Goal: Book appointment/travel/reservation

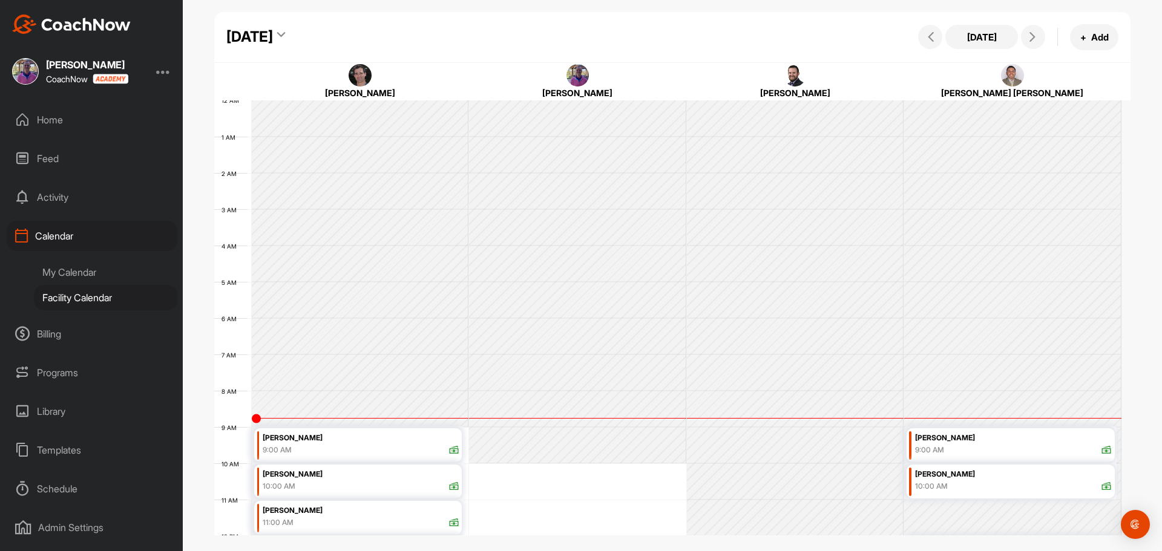
scroll to position [209, 0]
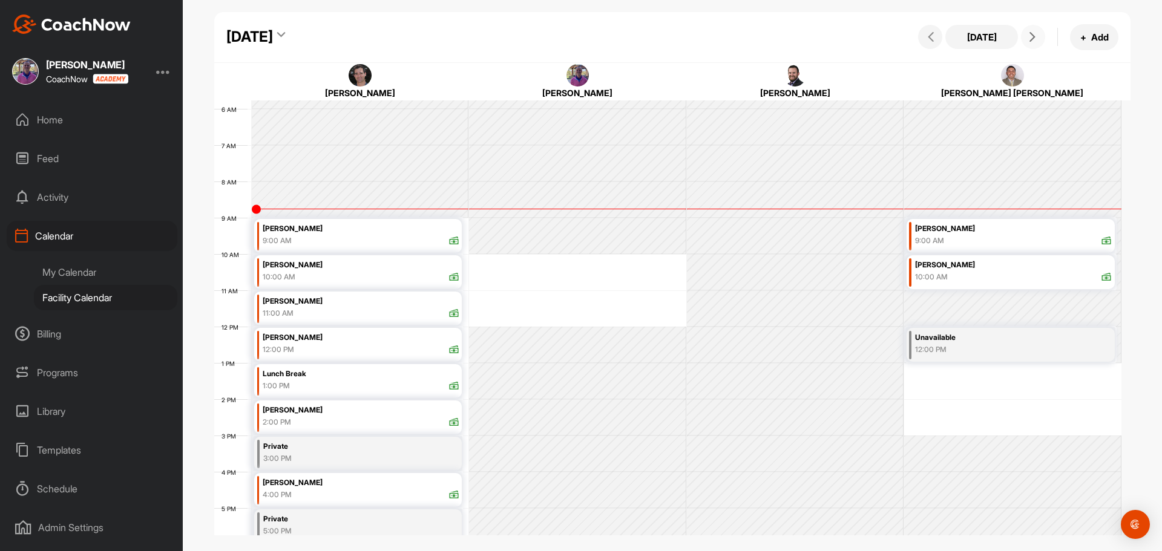
click at [1032, 43] on button at bounding box center [1033, 37] width 24 height 24
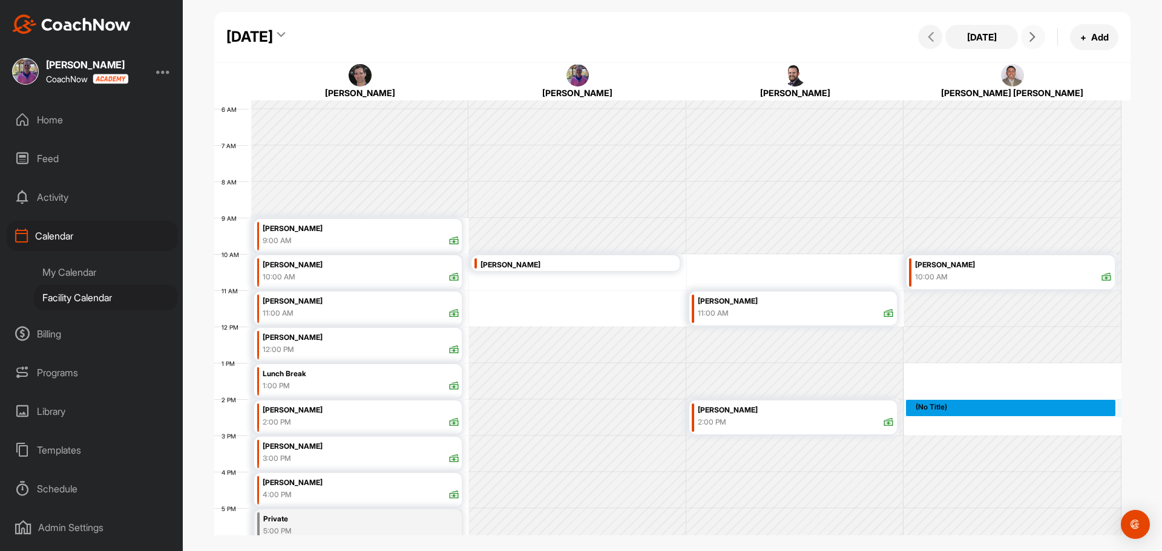
click at [951, 399] on div "12 AM 1 AM 2 AM 3 AM 4 AM 5 AM 6 AM 7 AM 8 AM 9 AM 10 AM 11 AM 12 PM 1 PM 2 PM …" at bounding box center [667, 326] width 907 height 871
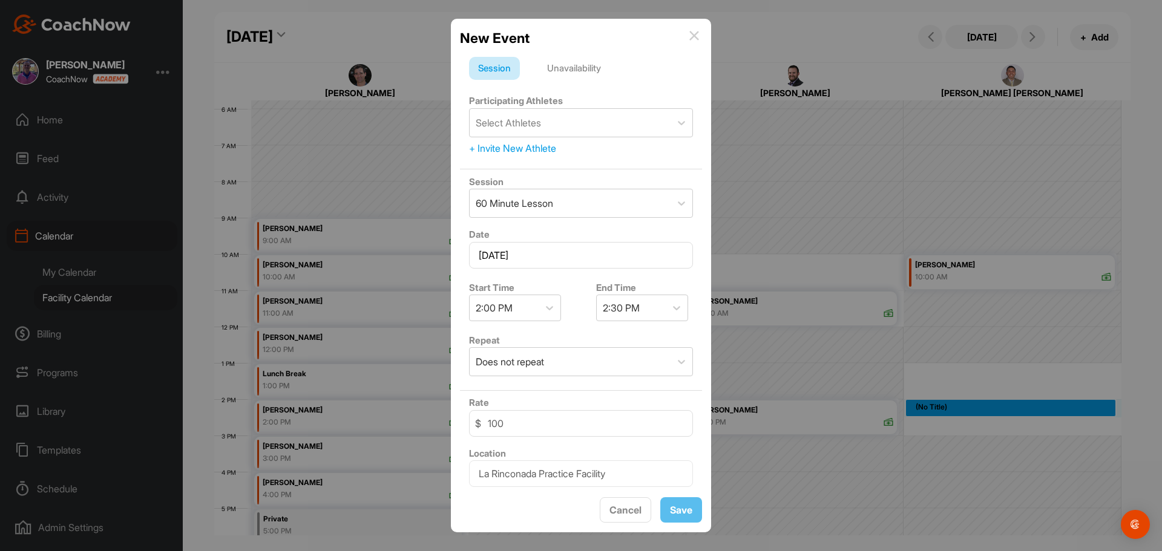
click at [591, 70] on div "Unavailability" at bounding box center [574, 68] width 72 height 23
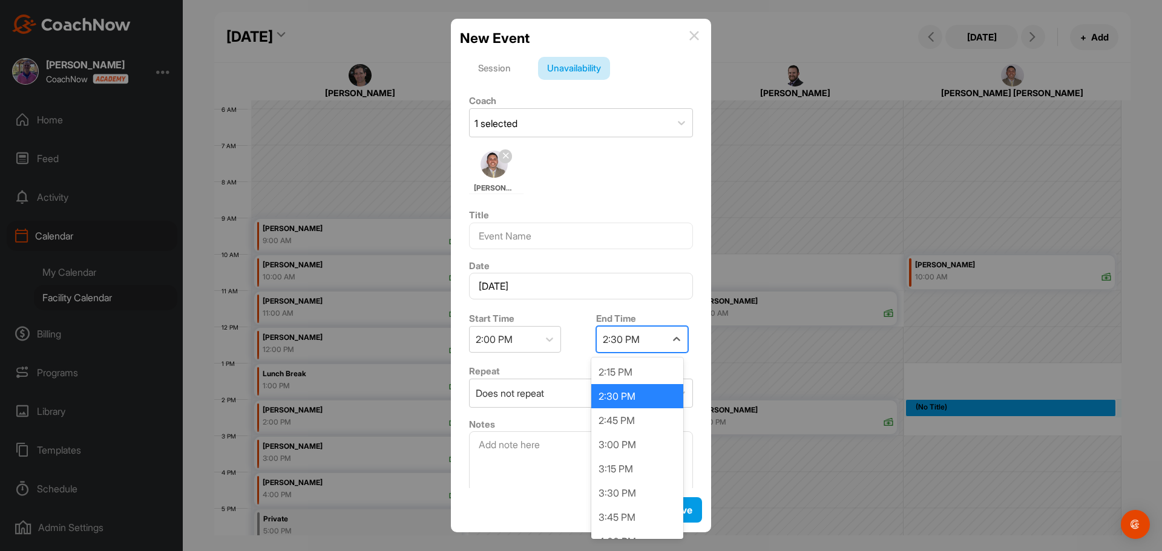
click at [652, 342] on div "2:30 PM" at bounding box center [631, 339] width 69 height 25
click at [637, 445] on div "3:00 PM" at bounding box center [637, 445] width 92 height 24
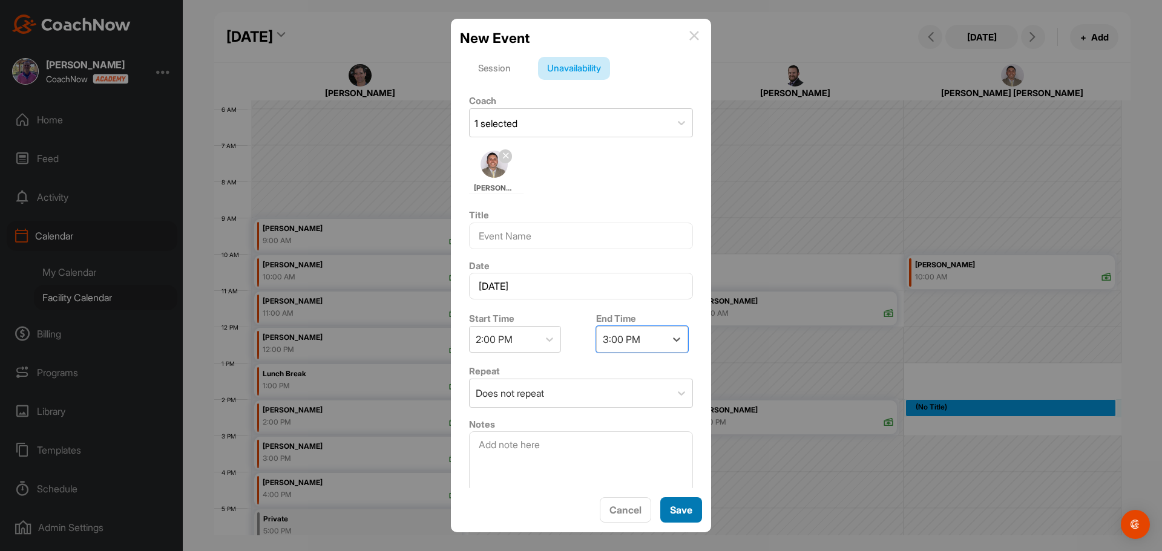
click at [680, 509] on span "Save" at bounding box center [681, 510] width 22 height 12
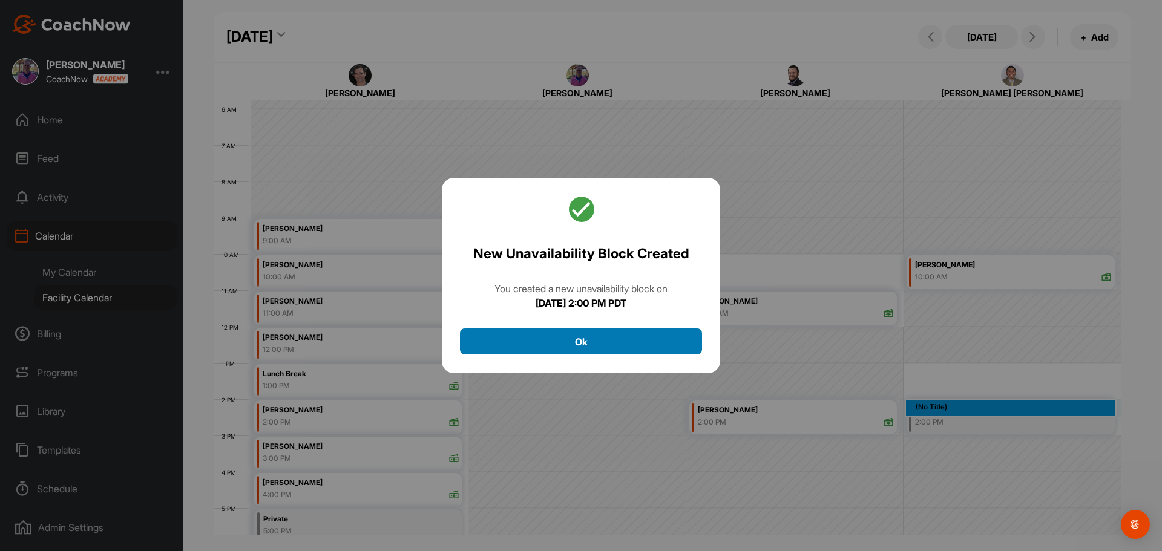
click at [577, 335] on button "Ok" at bounding box center [581, 342] width 242 height 26
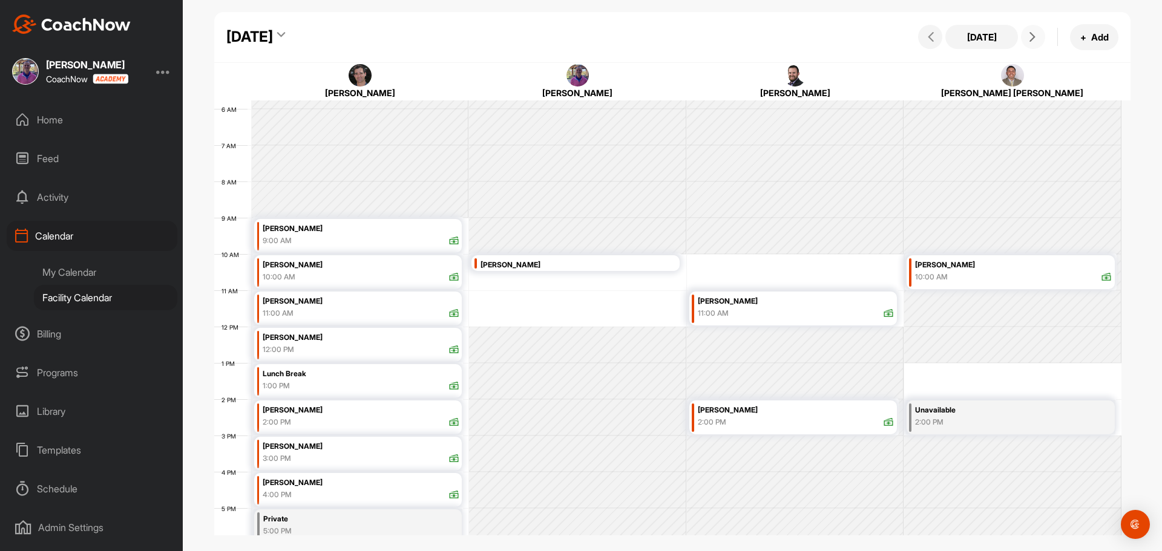
click at [1031, 36] on icon at bounding box center [1032, 37] width 10 height 10
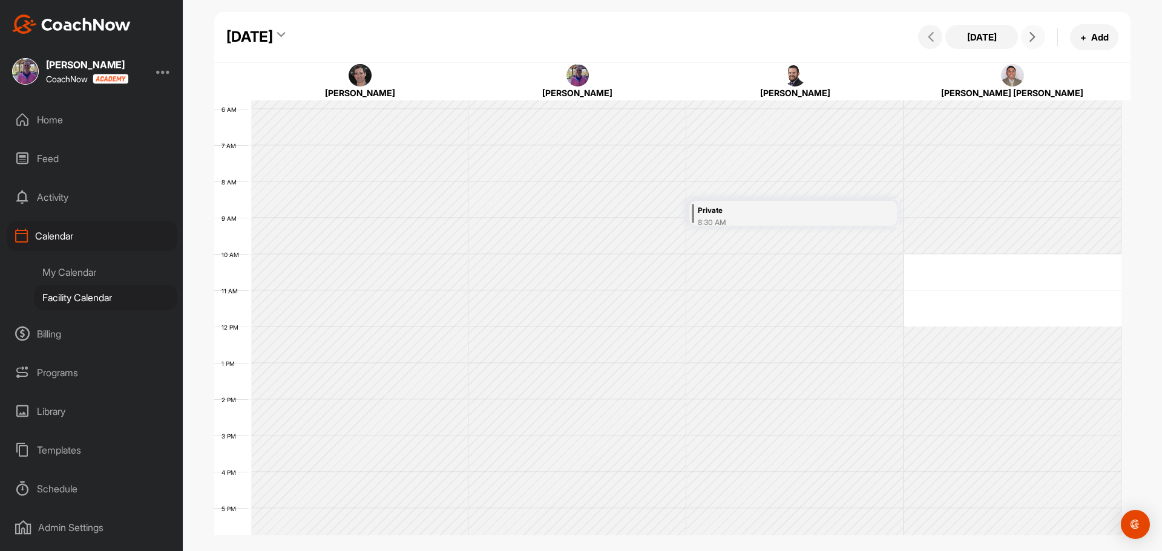
click at [1031, 36] on icon at bounding box center [1032, 37] width 10 height 10
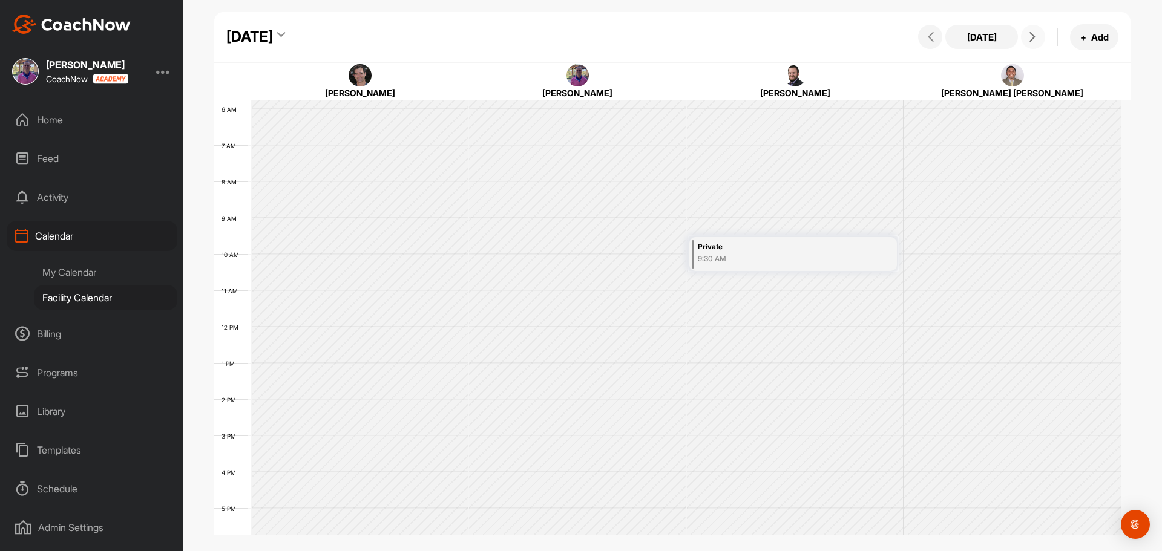
click at [1031, 36] on icon at bounding box center [1032, 37] width 10 height 10
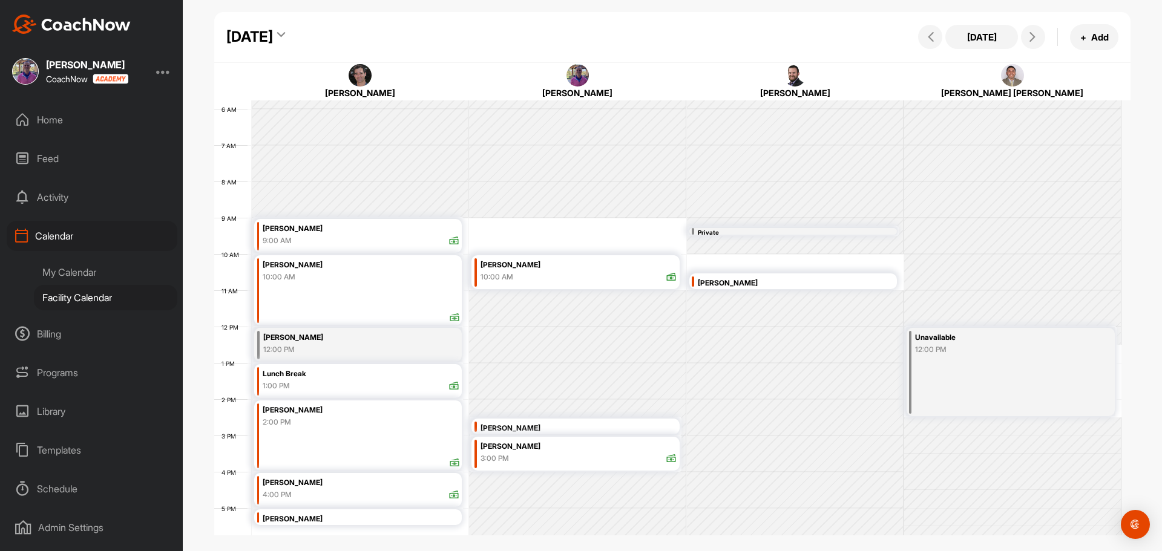
drag, startPoint x: 1031, startPoint y: 36, endPoint x: 1065, endPoint y: 83, distance: 58.1
click at [1065, 83] on div "[PERSON_NAME] [PERSON_NAME]" at bounding box center [1012, 82] width 212 height 36
click at [1034, 32] on icon at bounding box center [1032, 37] width 10 height 10
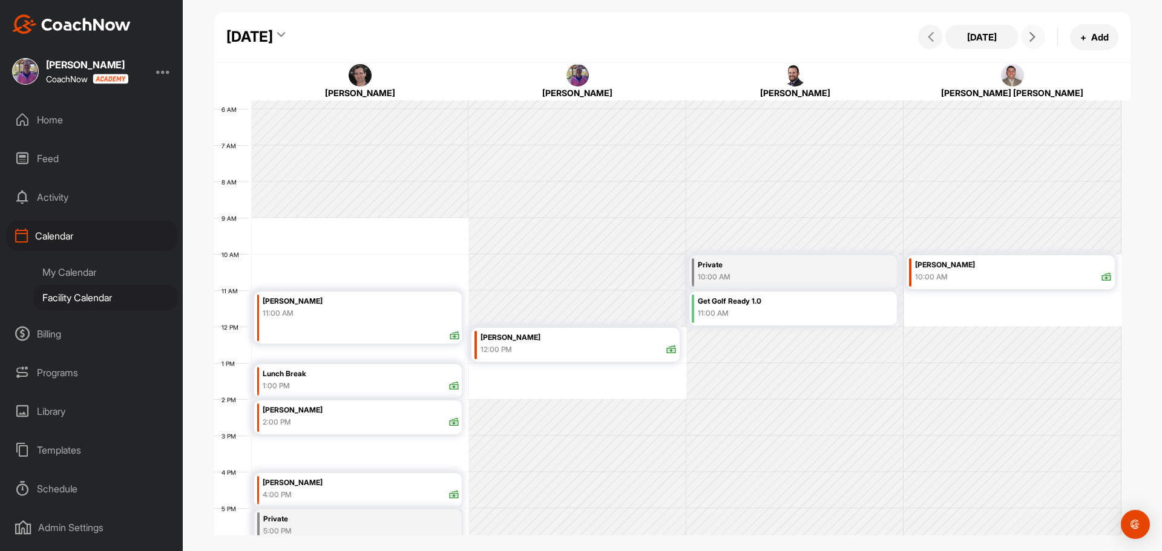
click at [1034, 32] on icon at bounding box center [1032, 37] width 10 height 10
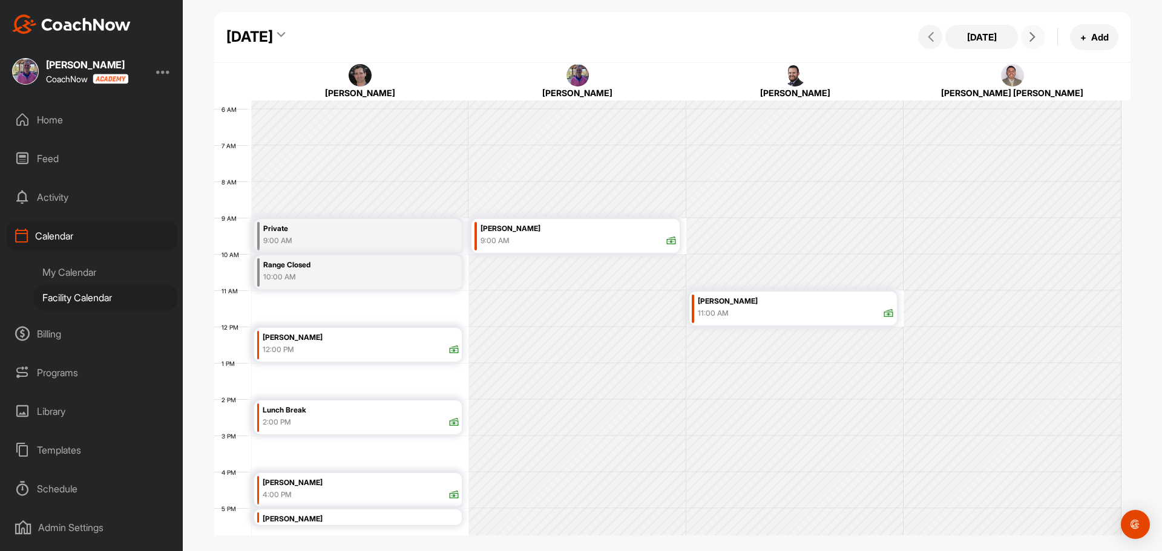
click at [1034, 32] on icon at bounding box center [1032, 37] width 10 height 10
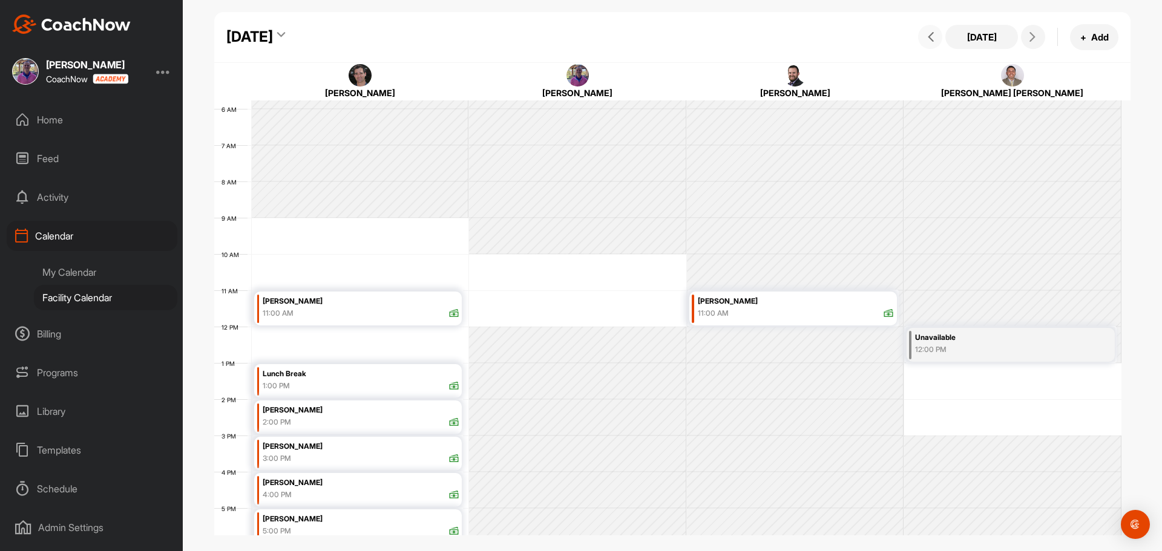
click at [926, 37] on icon at bounding box center [931, 37] width 10 height 10
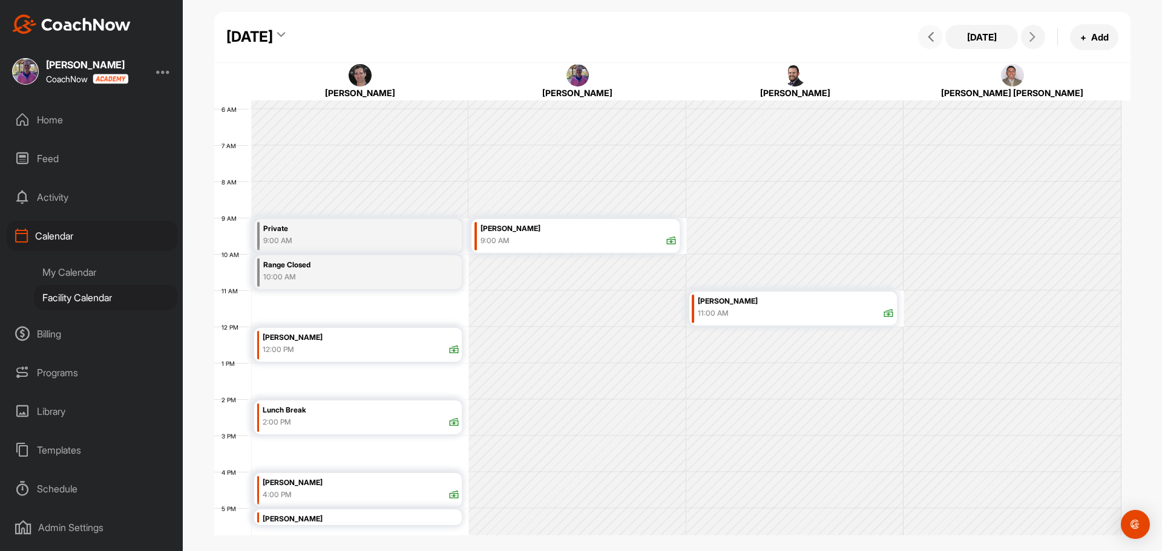
click at [926, 37] on icon at bounding box center [931, 37] width 10 height 10
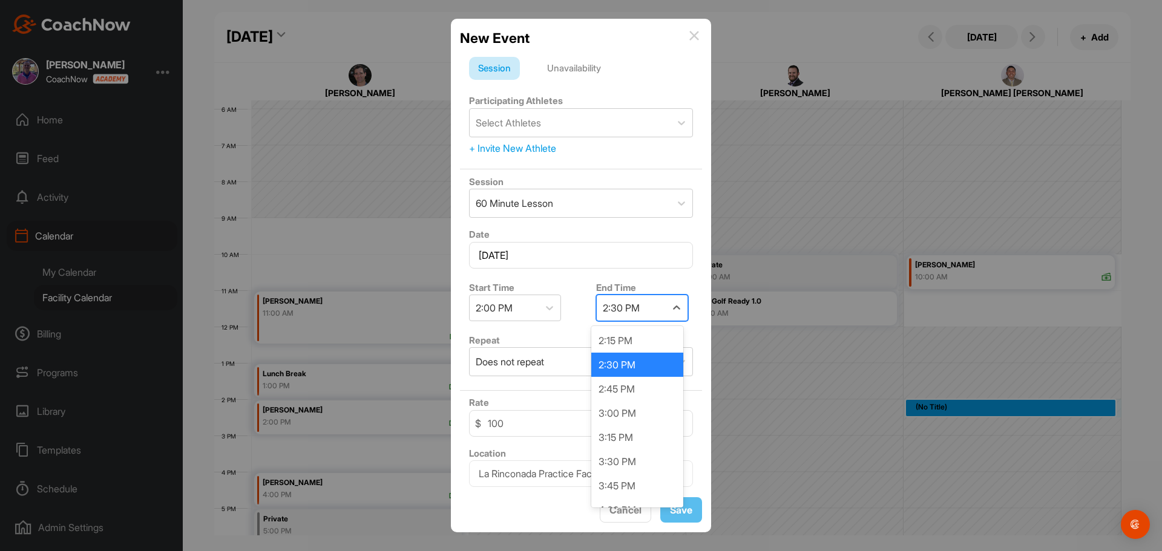
click at [657, 305] on div "2:30 PM" at bounding box center [631, 307] width 69 height 25
click at [643, 406] on div "3:00 PM" at bounding box center [637, 413] width 92 height 24
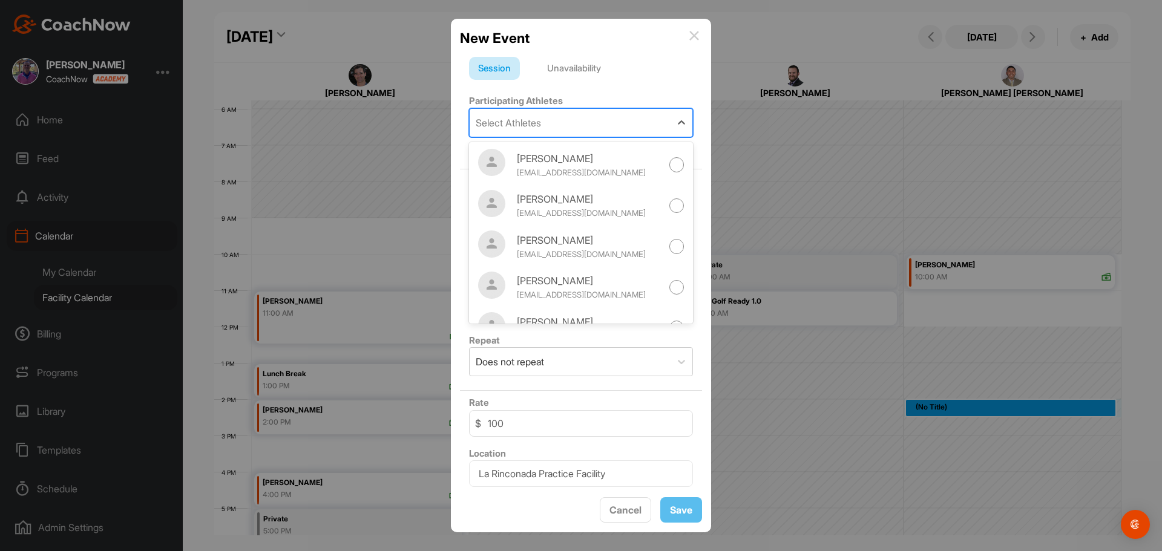
click at [570, 128] on div "Select Athletes" at bounding box center [570, 123] width 201 height 28
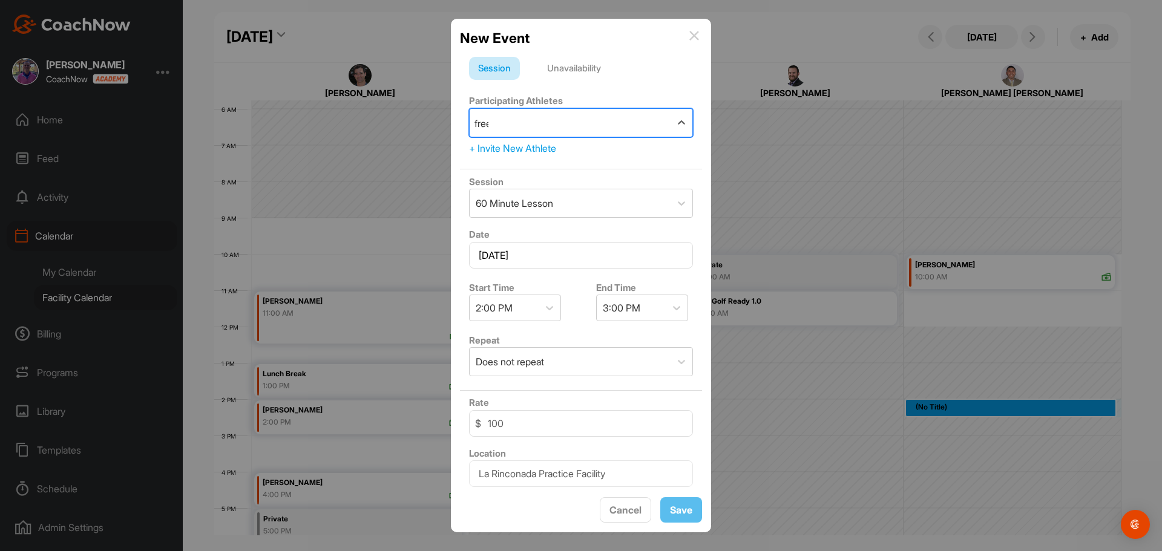
type input "freed"
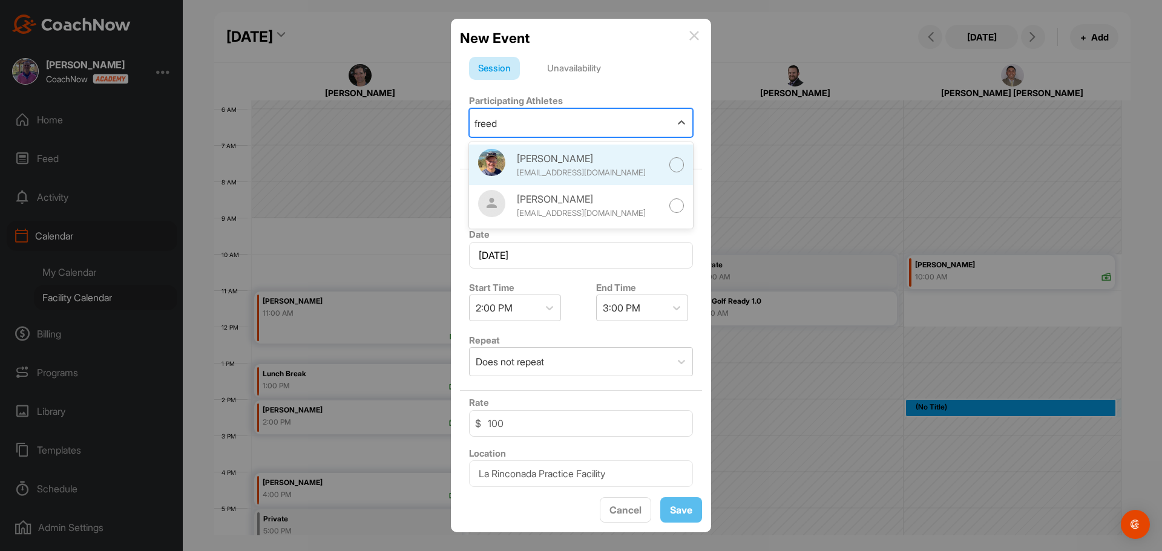
click at [659, 163] on div "[PERSON_NAME] [EMAIL_ADDRESS][DOMAIN_NAME]" at bounding box center [581, 165] width 224 height 41
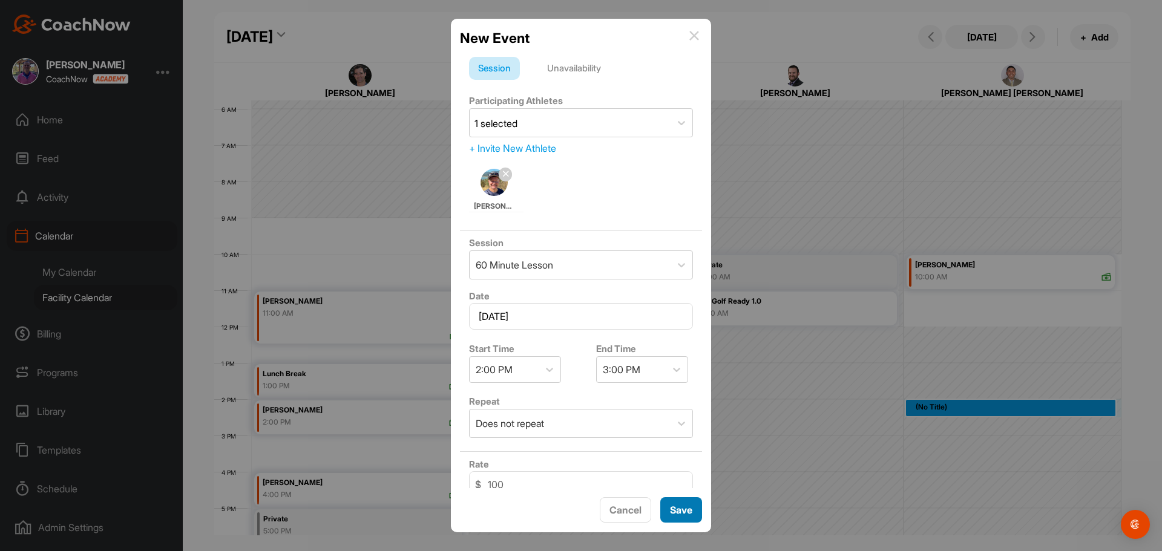
click at [688, 516] on div "Save" at bounding box center [681, 510] width 22 height 15
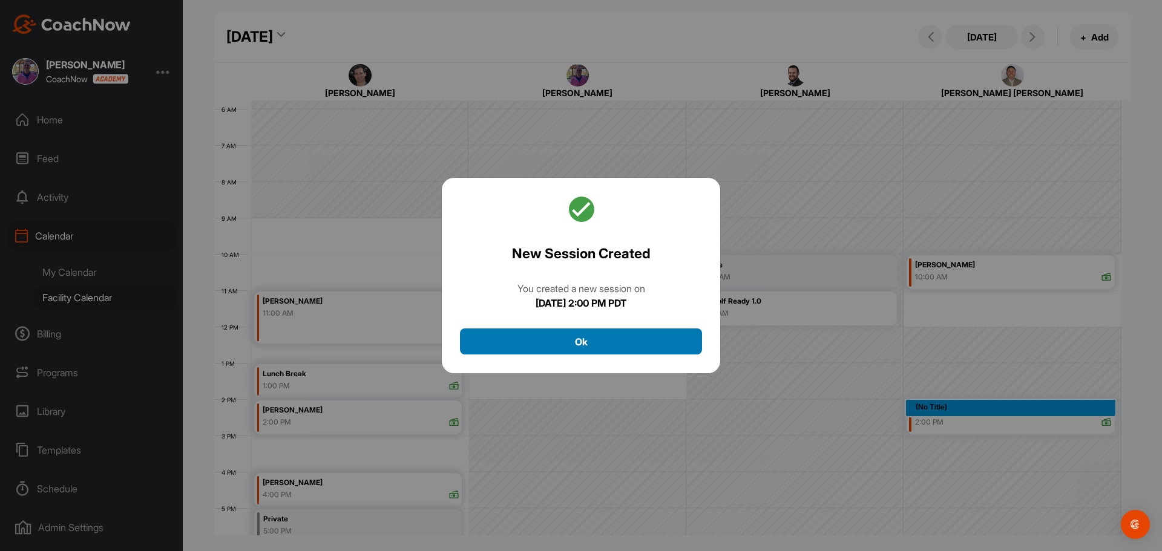
click at [627, 349] on button "Ok" at bounding box center [581, 342] width 242 height 26
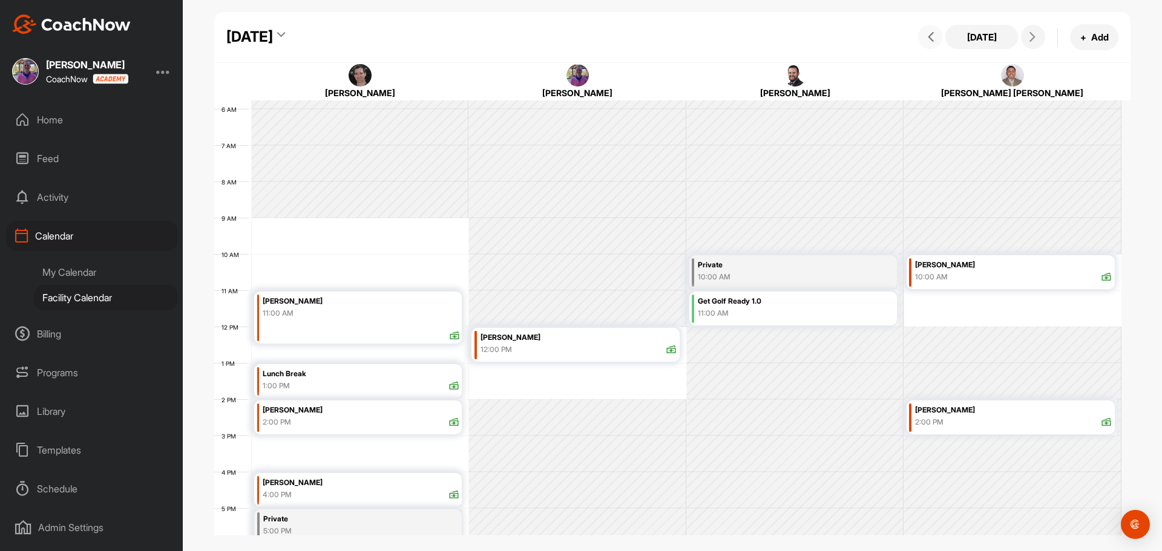
click at [927, 35] on icon at bounding box center [931, 37] width 10 height 10
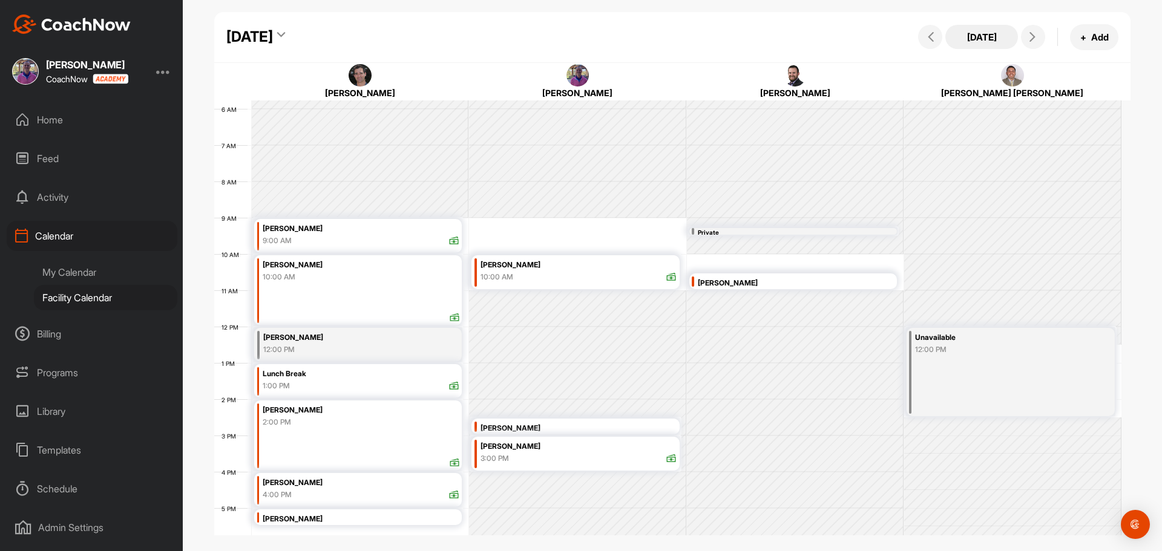
click at [998, 33] on button "[DATE]" at bounding box center [981, 37] width 73 height 24
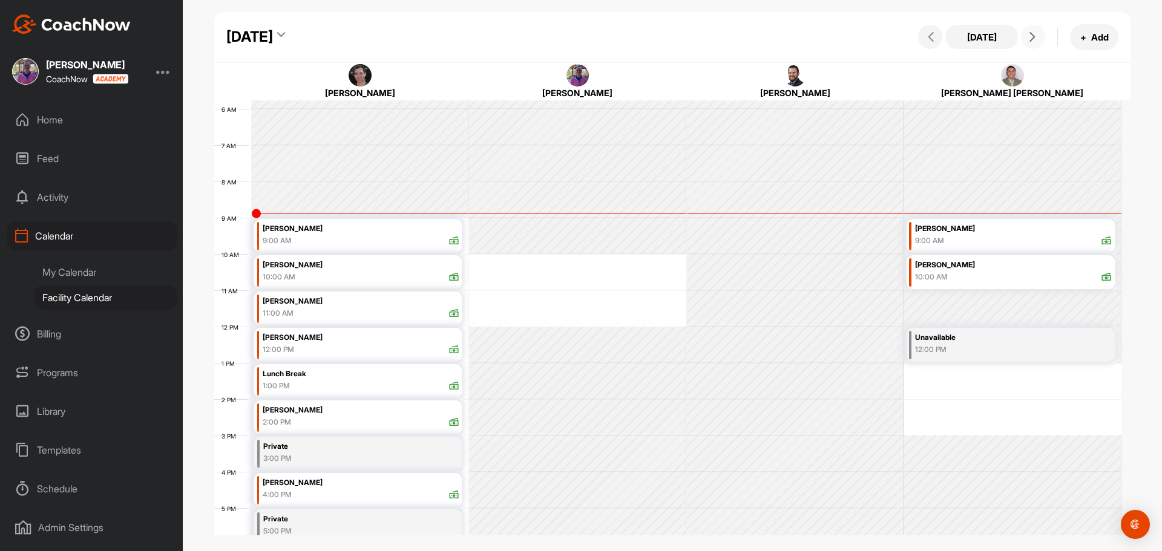
click at [1030, 40] on icon at bounding box center [1032, 37] width 10 height 10
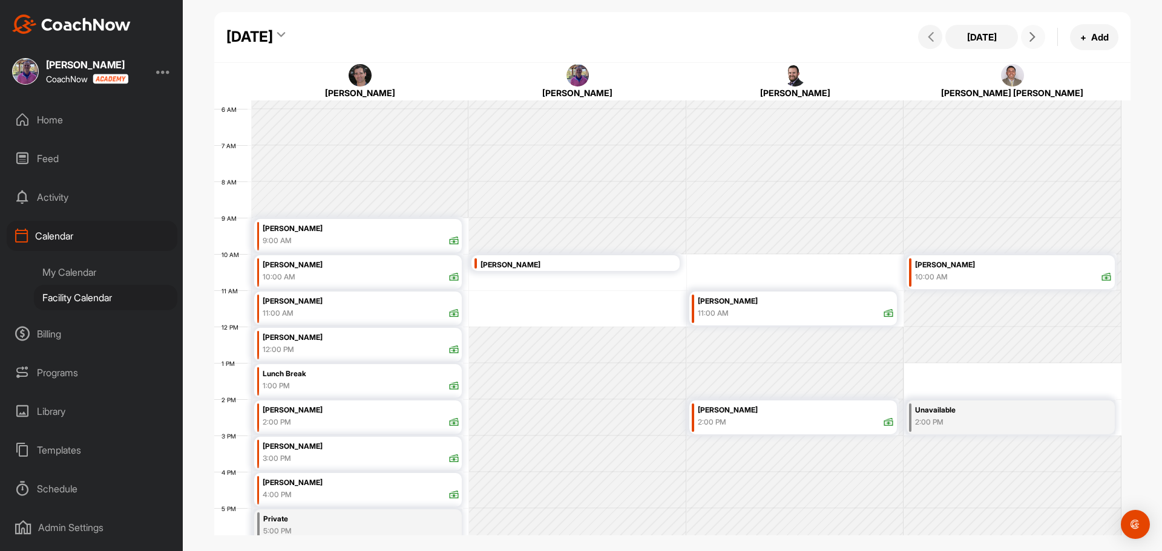
click at [1030, 40] on icon at bounding box center [1032, 37] width 10 height 10
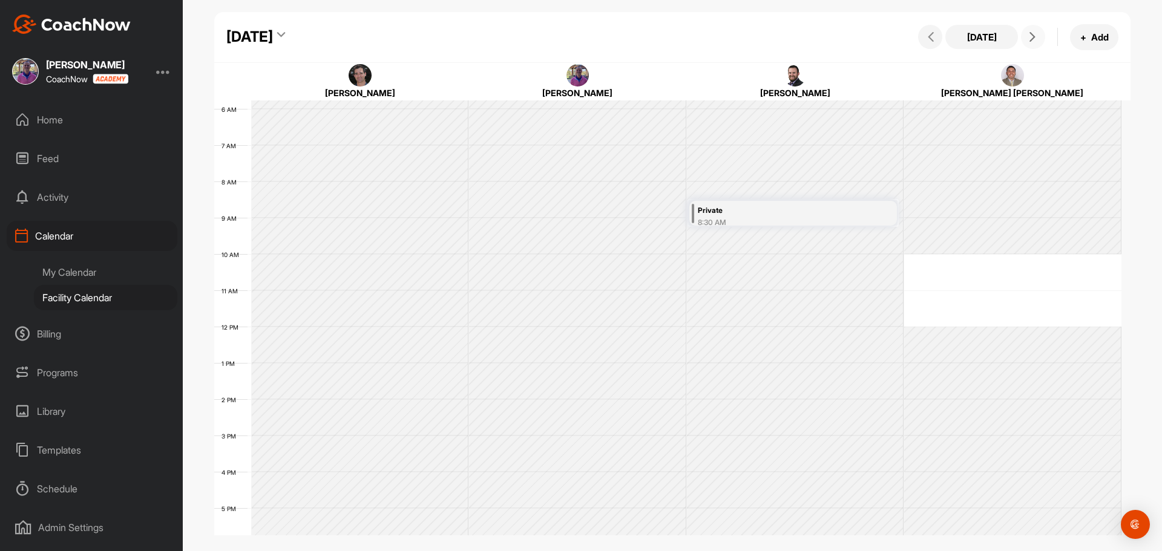
click at [1030, 40] on icon at bounding box center [1032, 37] width 10 height 10
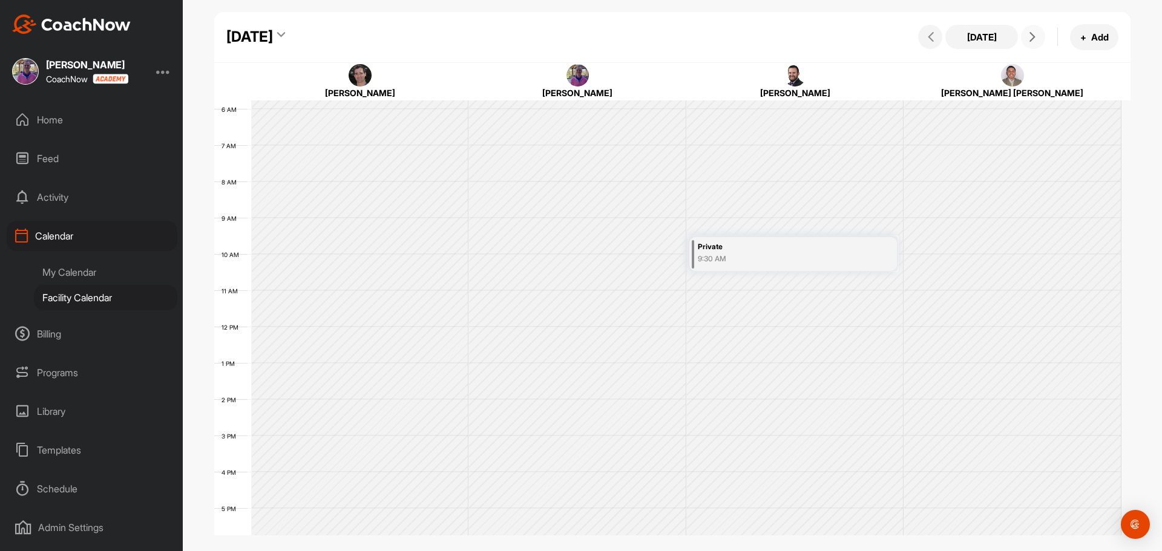
click at [1030, 40] on icon at bounding box center [1032, 37] width 10 height 10
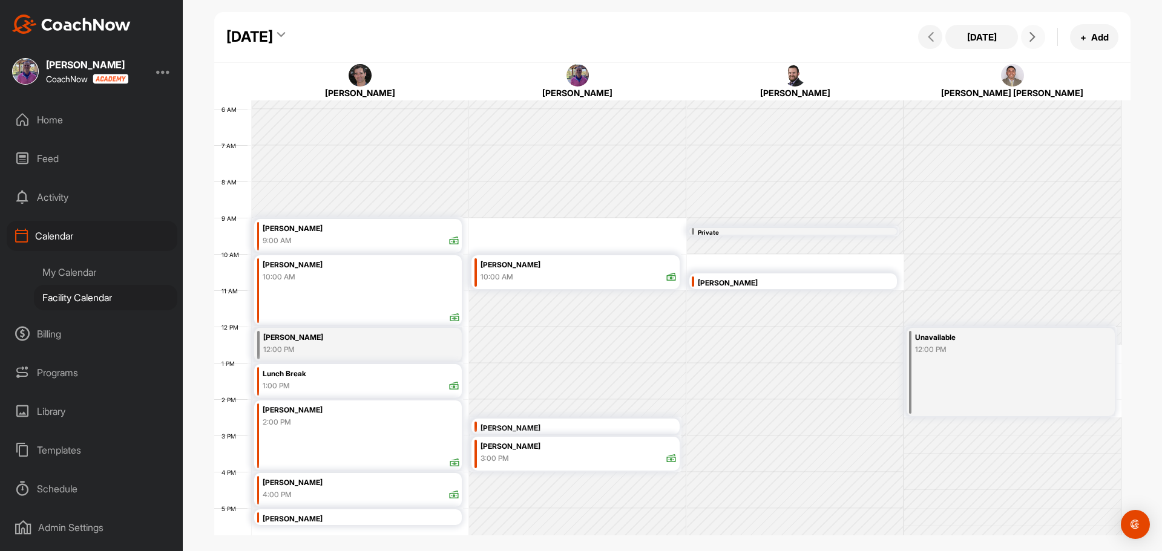
click at [1030, 40] on icon at bounding box center [1032, 37] width 10 height 10
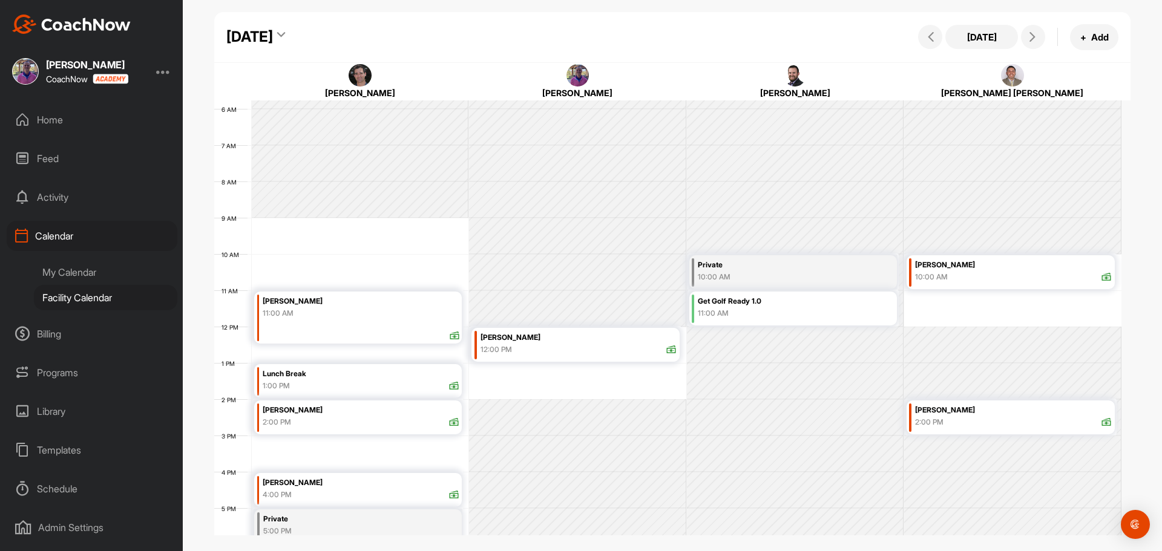
click at [273, 39] on div "[DATE]" at bounding box center [249, 37] width 47 height 22
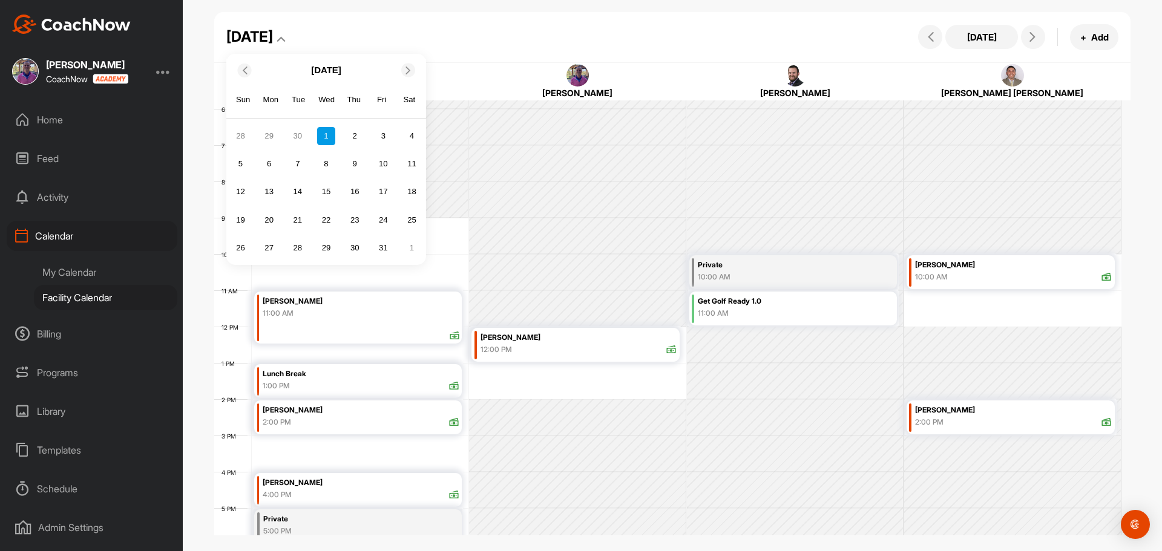
click at [248, 76] on div at bounding box center [245, 71] width 14 height 14
click at [328, 218] on div "24" at bounding box center [326, 220] width 18 height 18
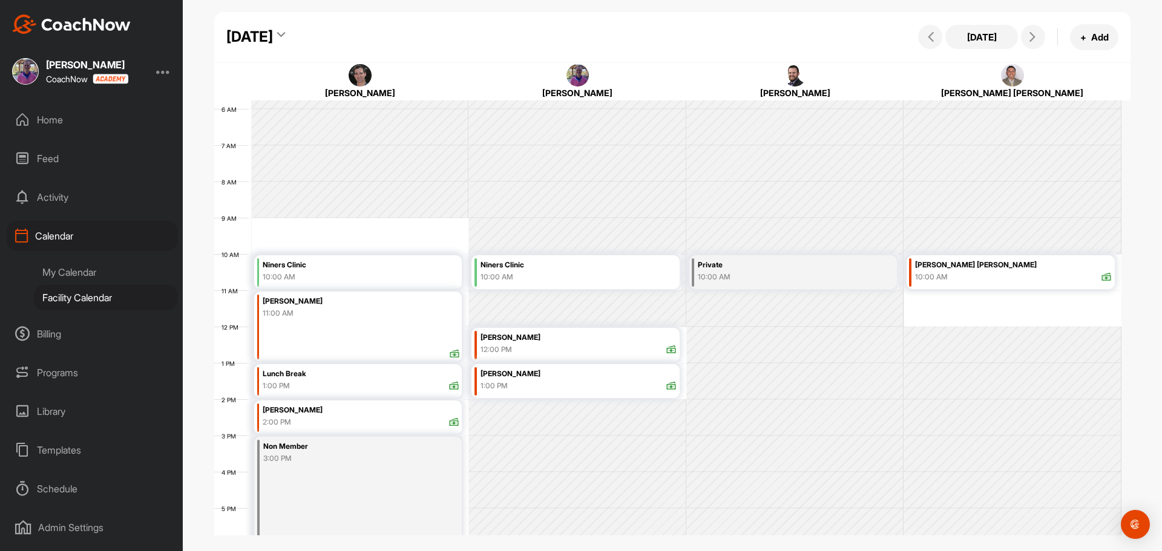
click at [273, 41] on div "[DATE]" at bounding box center [249, 37] width 47 height 22
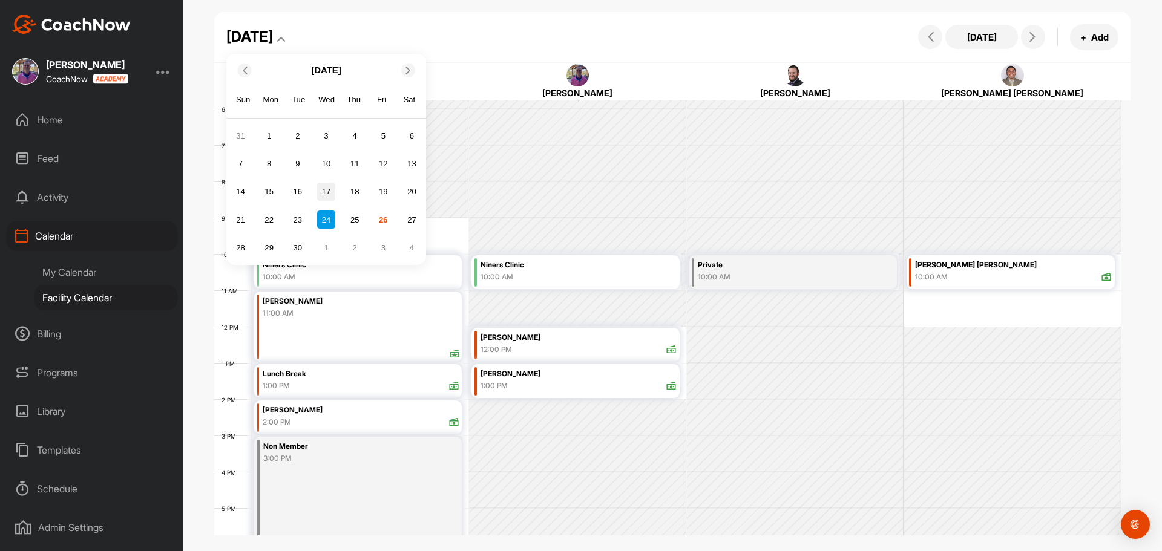
click at [328, 193] on div "17" at bounding box center [326, 192] width 18 height 18
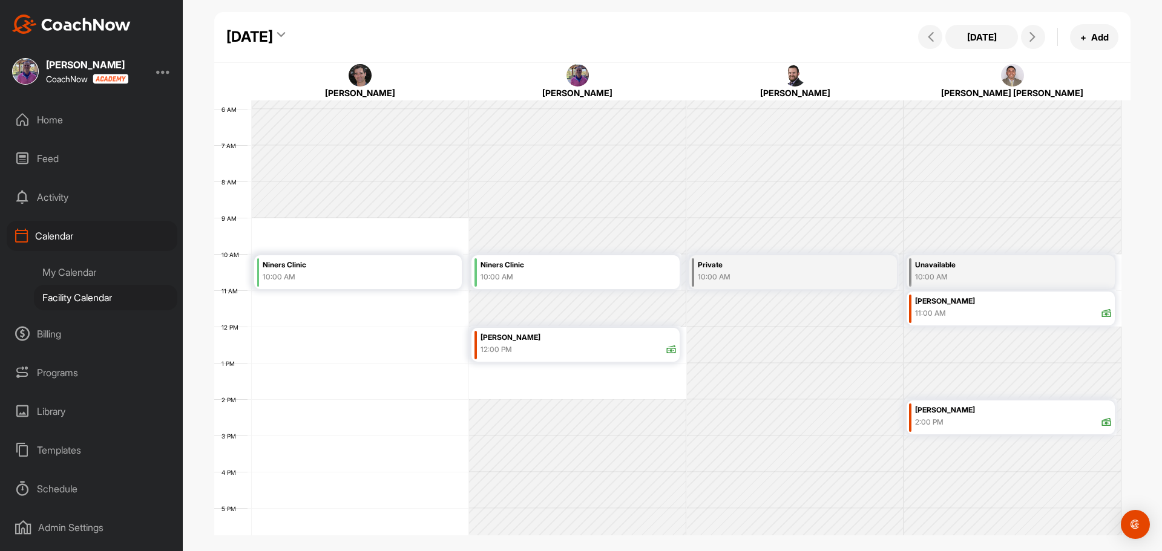
click at [273, 41] on div "[DATE]" at bounding box center [249, 37] width 47 height 22
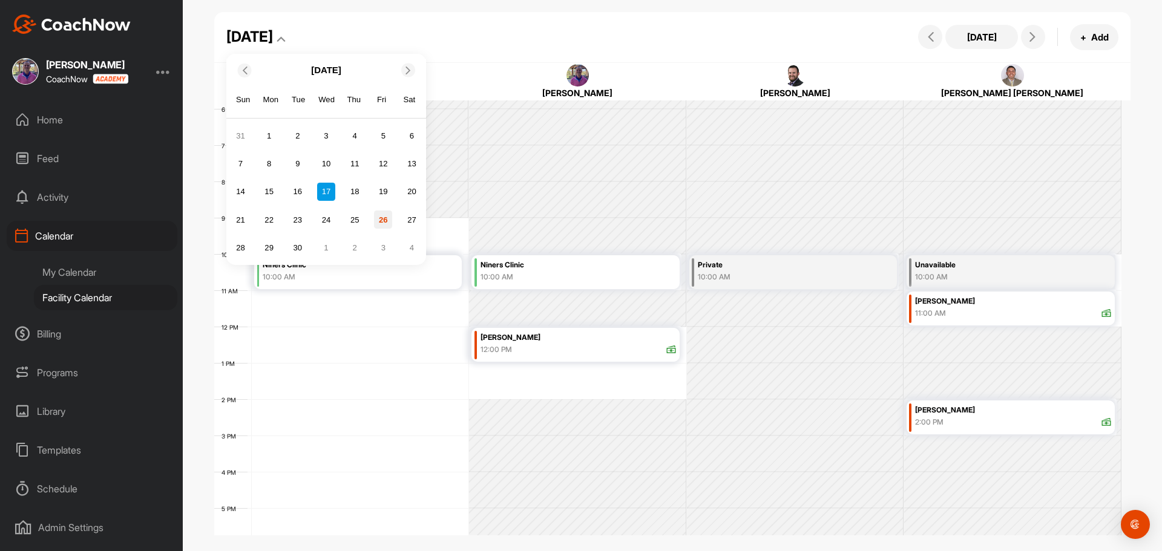
click at [385, 221] on div "26" at bounding box center [383, 220] width 18 height 18
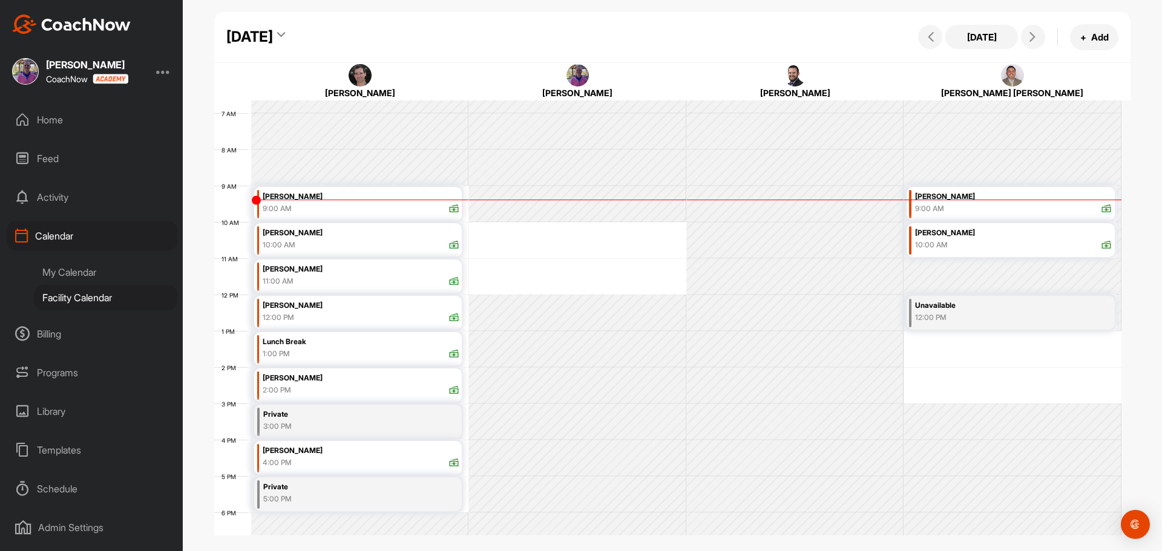
scroll to position [270, 0]
